Goal: Find specific page/section: Find specific page/section

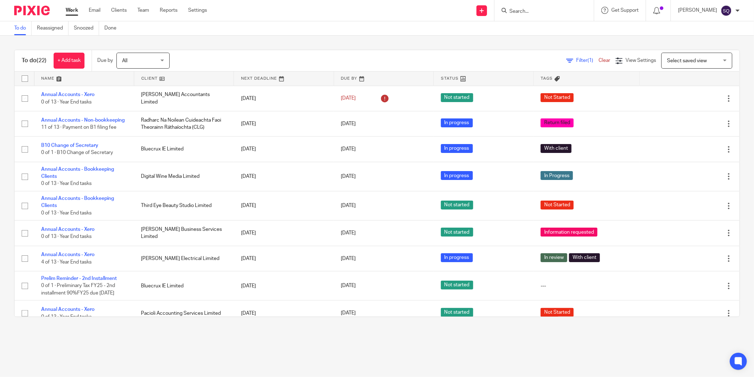
click at [524, 6] on form at bounding box center [547, 10] width 76 height 9
click at [525, 10] on input "Search" at bounding box center [541, 12] width 64 height 6
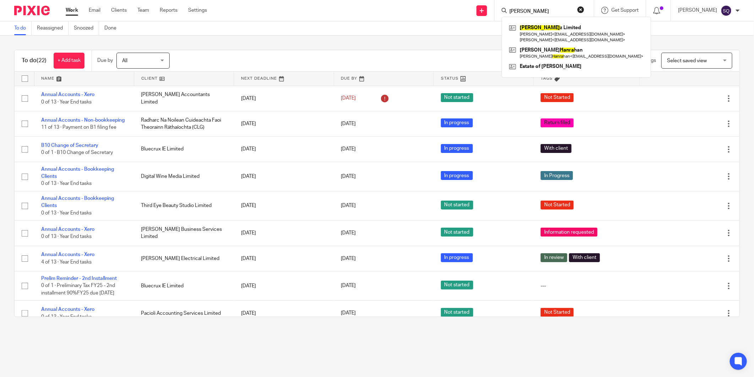
type input "HANDA"
drag, startPoint x: 532, startPoint y: 18, endPoint x: 524, endPoint y: 15, distance: 9.1
click at [524, 15] on div "HANDA Handa z Limited Giovanni Zaidan < gzaidan@gmail.com > Susan Zaidan < susa…" at bounding box center [543, 10] width 83 height 9
drag, startPoint x: 524, startPoint y: 15, endPoint x: 601, endPoint y: 35, distance: 80.0
click at [601, 35] on link at bounding box center [577, 33] width 138 height 22
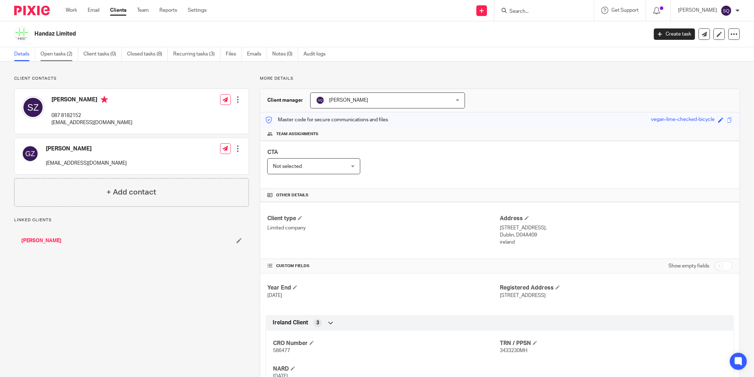
click at [58, 50] on link "Open tasks (2)" at bounding box center [59, 54] width 38 height 14
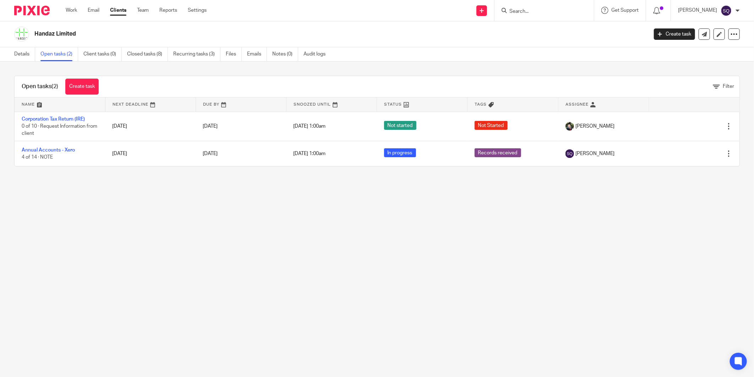
click at [17, 9] on img at bounding box center [32, 11] width 36 height 10
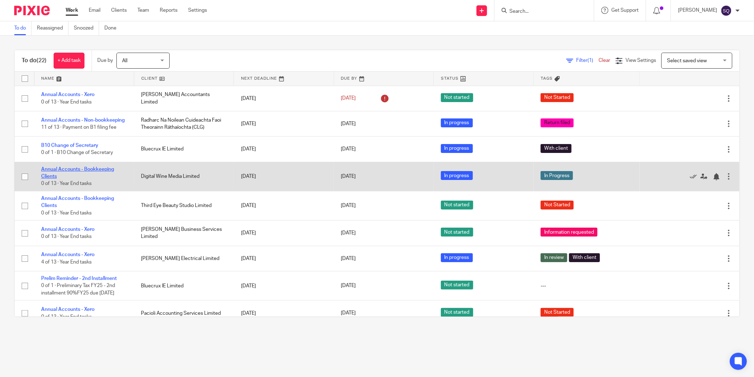
click at [104, 173] on link "Annual Accounts - Bookkeeping Clients" at bounding box center [77, 173] width 73 height 12
